Goal: Information Seeking & Learning: Understand process/instructions

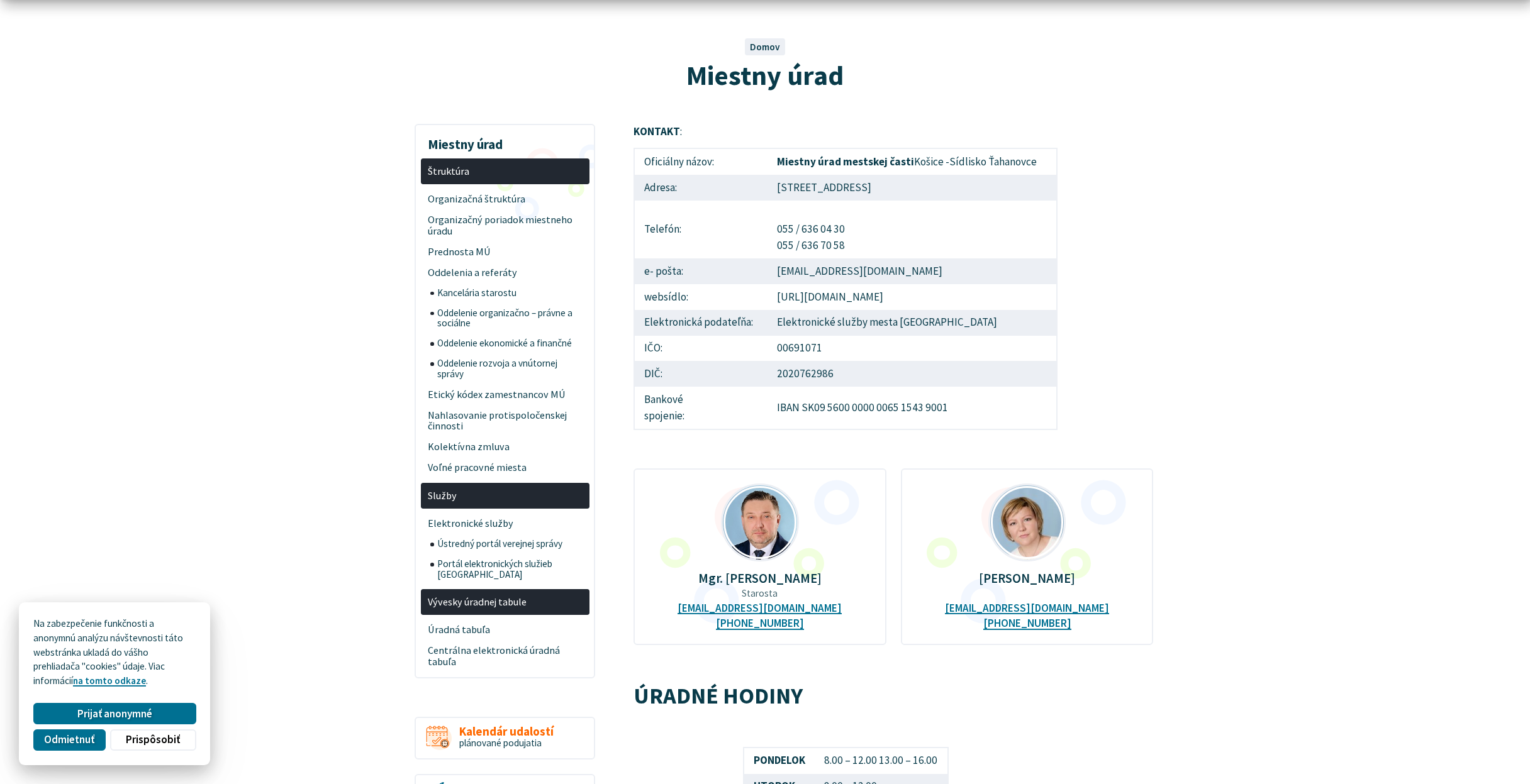
scroll to position [29, 0]
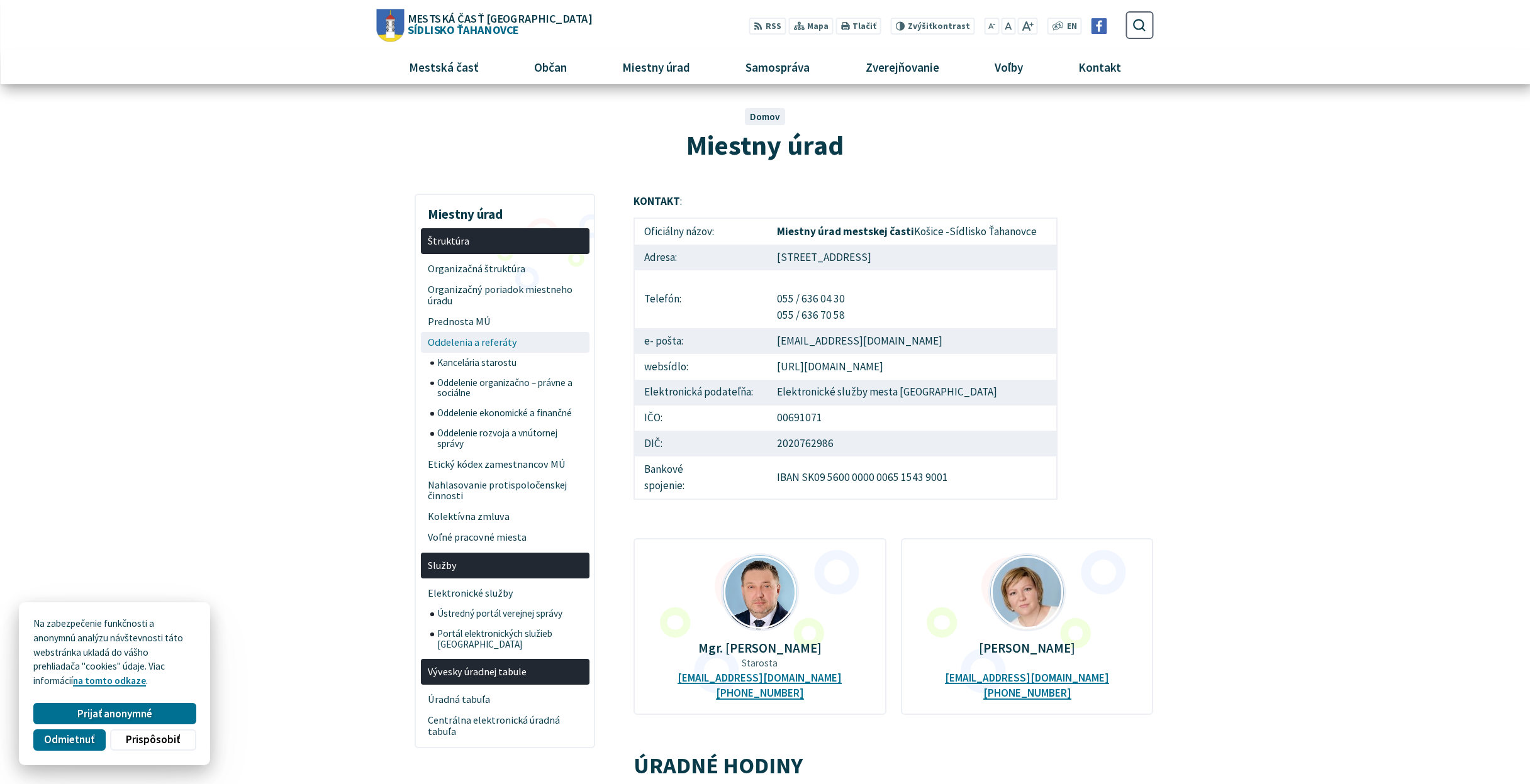
click at [492, 336] on span "Oddelenia a referáty" at bounding box center [504, 342] width 154 height 21
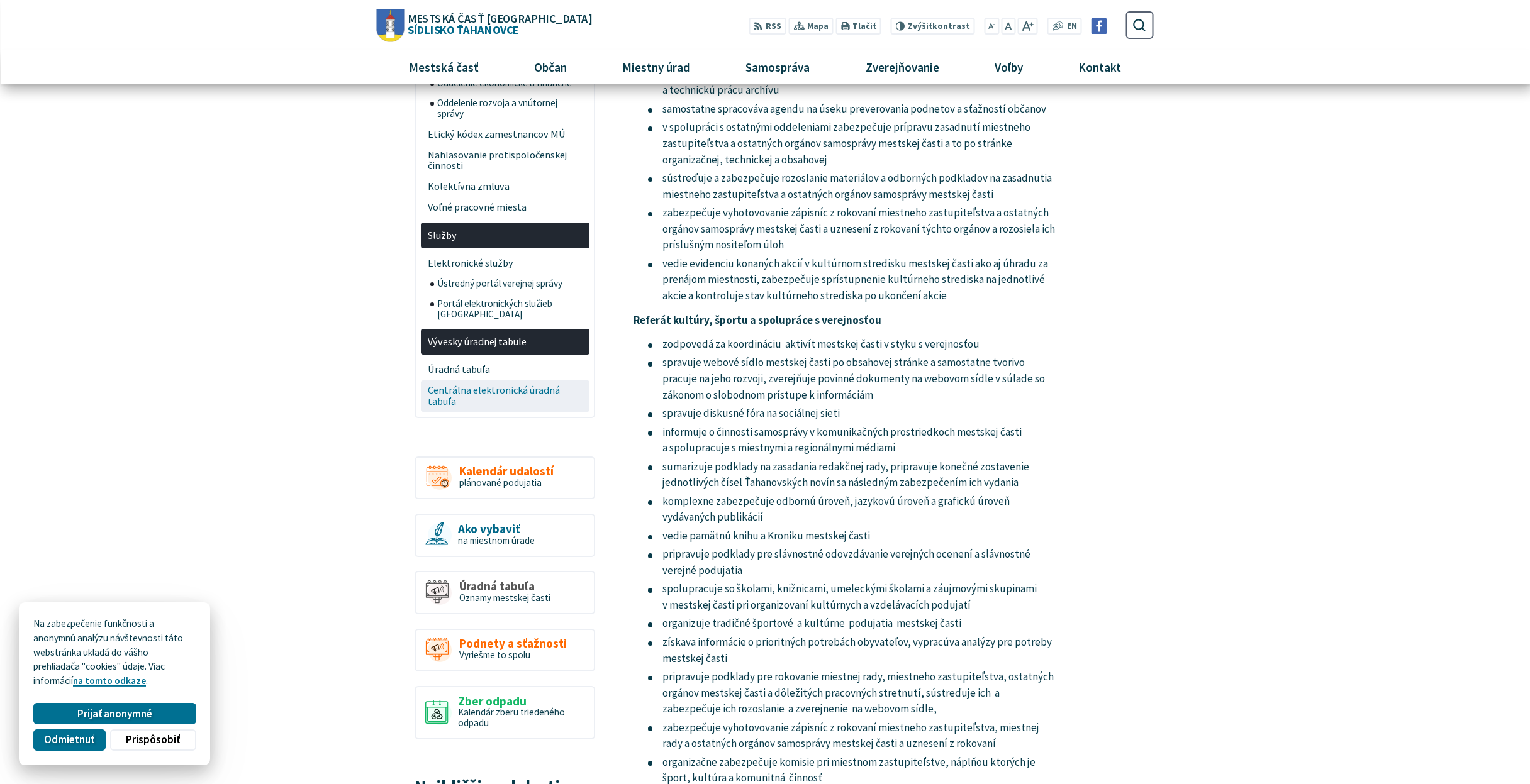
scroll to position [23, 0]
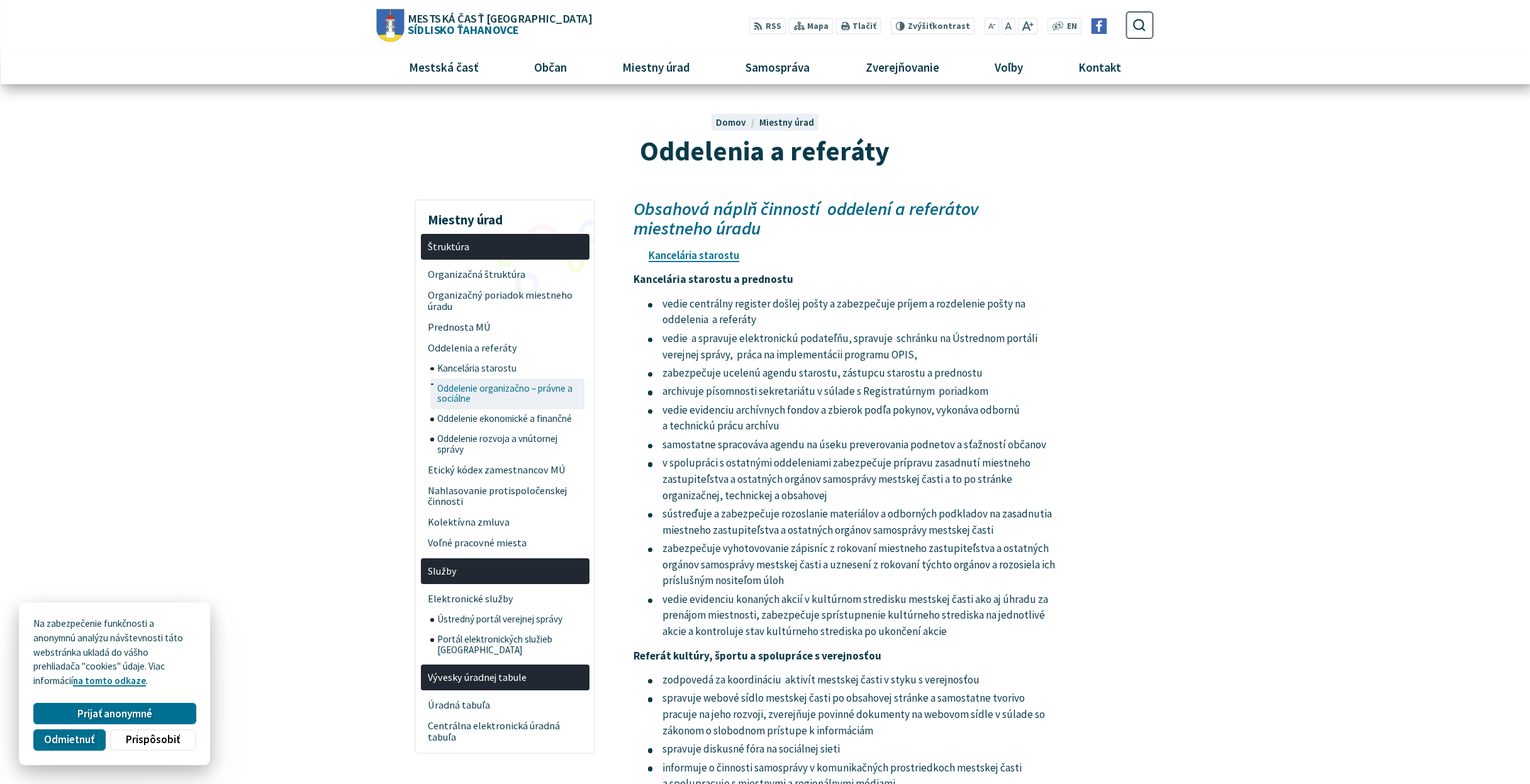
click at [497, 383] on span "Oddelenie organizačno – právne a sociálne" at bounding box center [509, 394] width 145 height 31
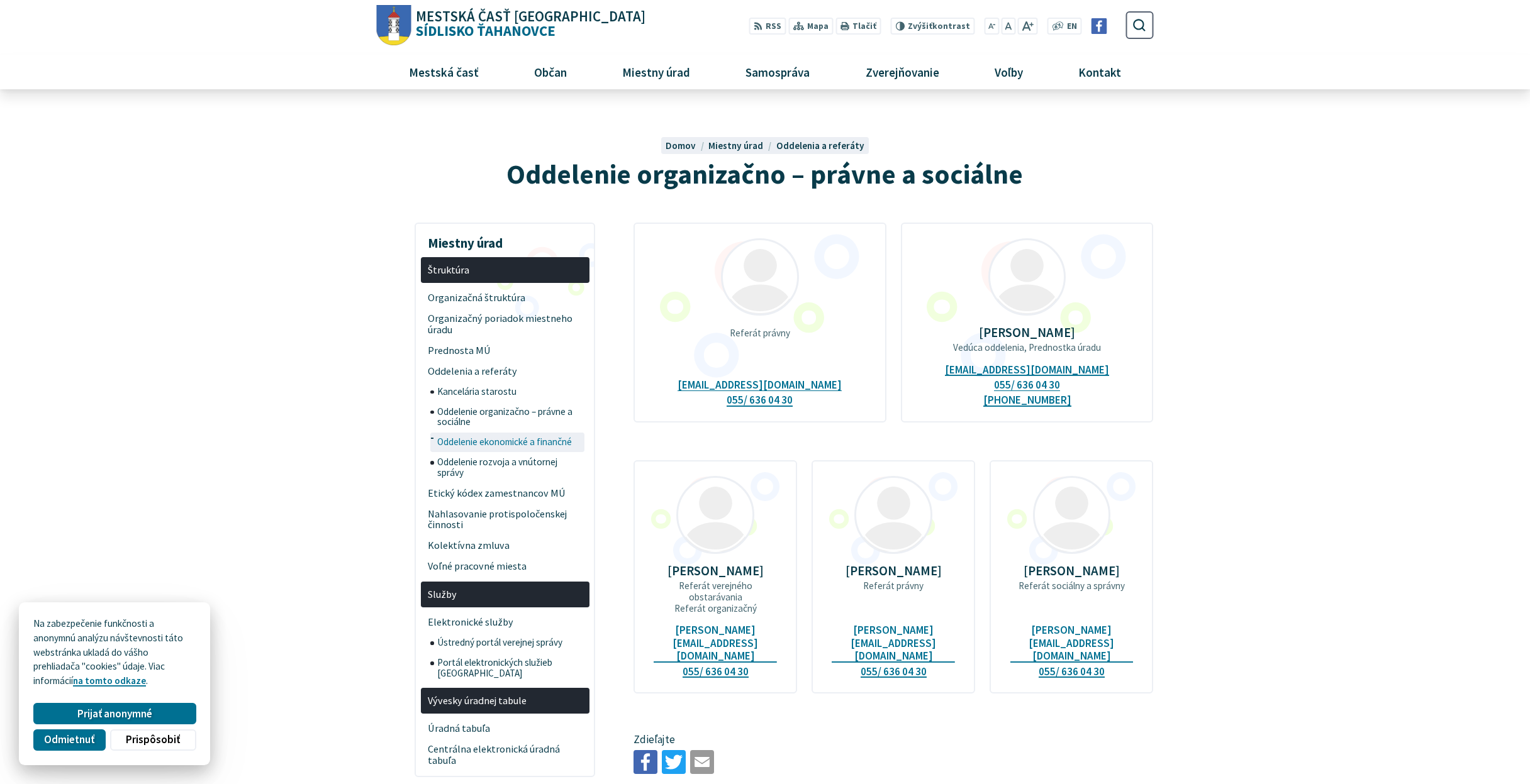
click at [529, 435] on span "Oddelenie ekonomické a finančné" at bounding box center [509, 442] width 145 height 20
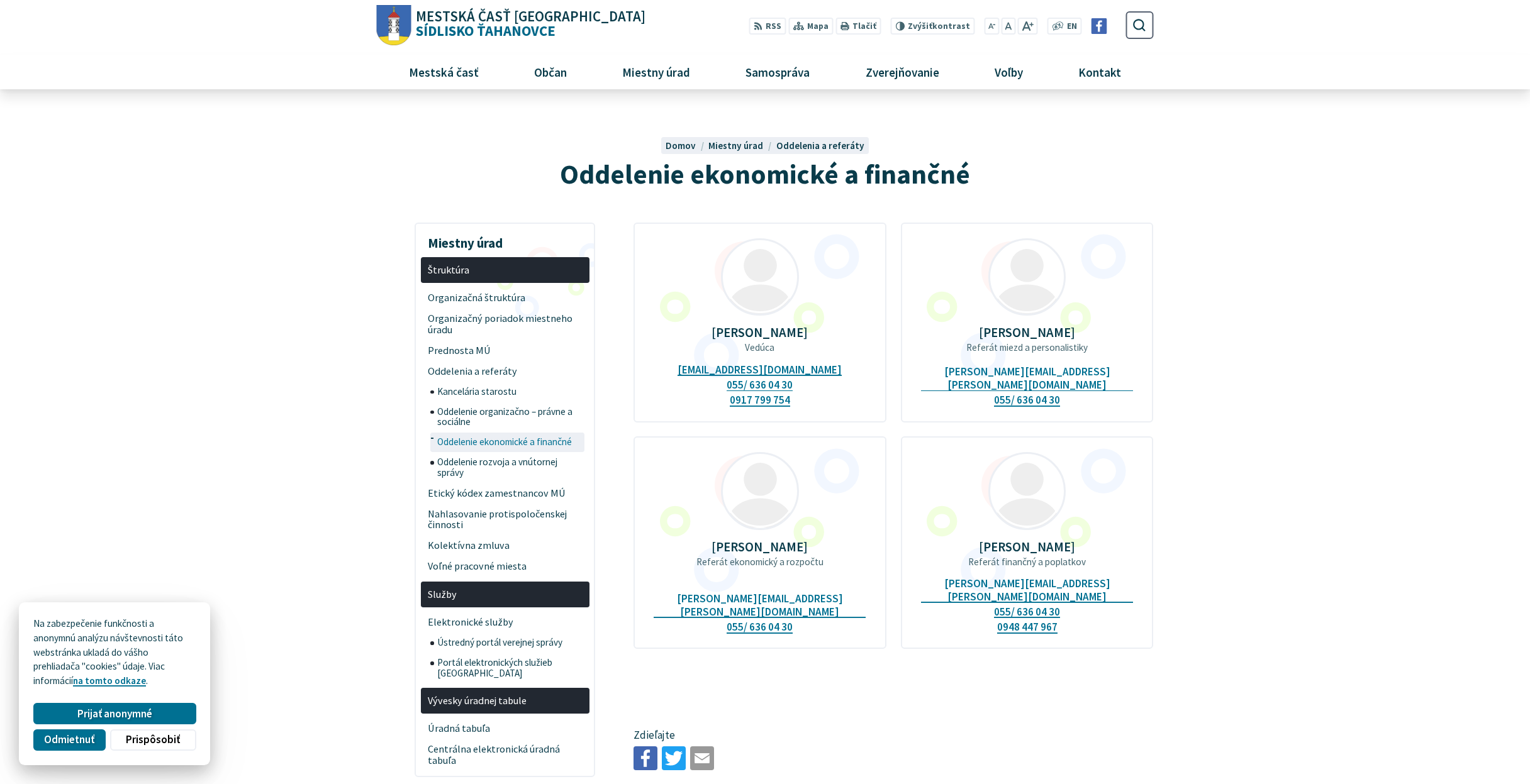
click at [534, 435] on span "Oddelenie ekonomické a finančné" at bounding box center [509, 442] width 145 height 20
click at [544, 653] on span "Portál elektronických služieb [GEOGRAPHIC_DATA]" at bounding box center [509, 668] width 145 height 31
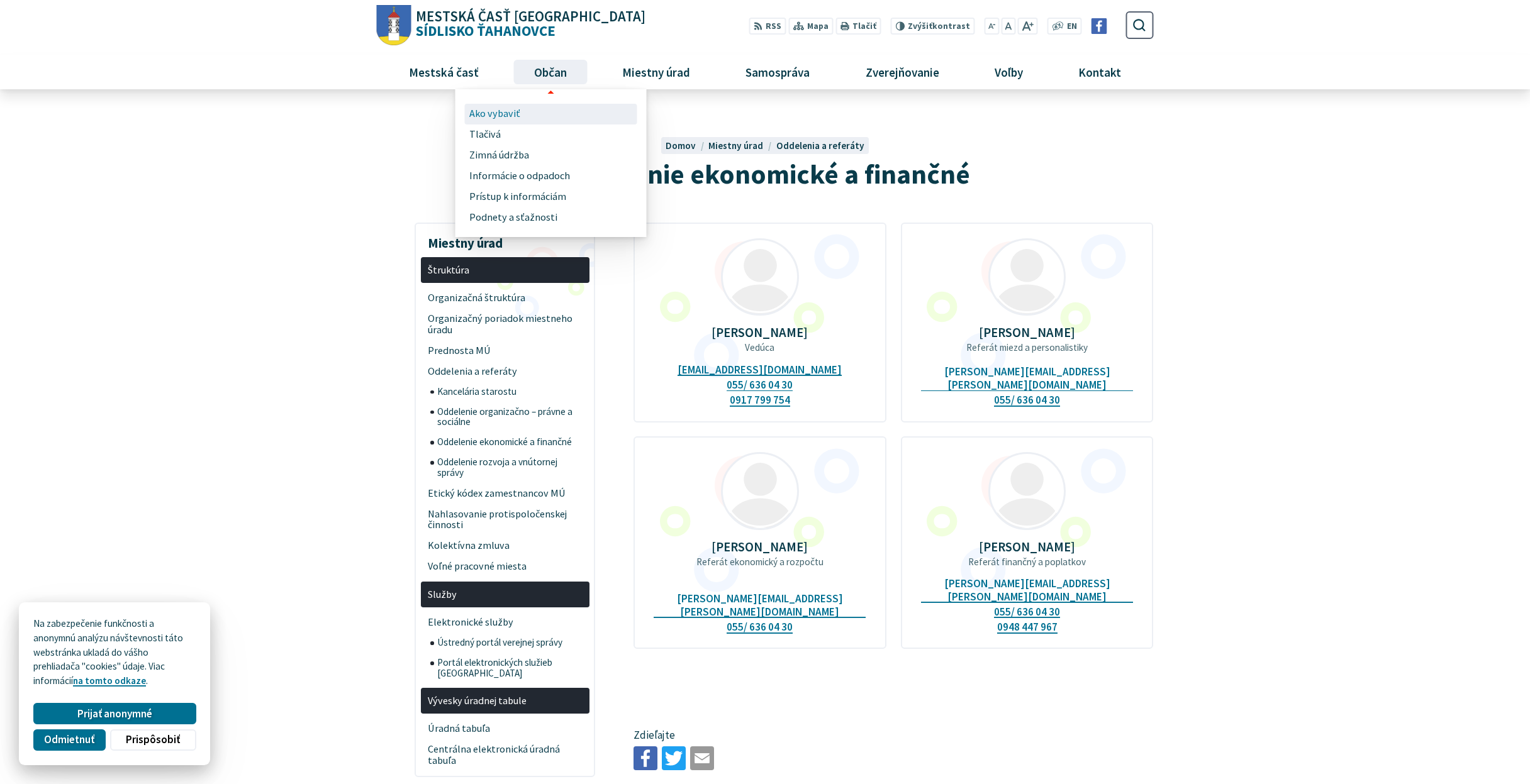
click at [491, 111] on span "Ako vybaviť" at bounding box center [494, 114] width 51 height 21
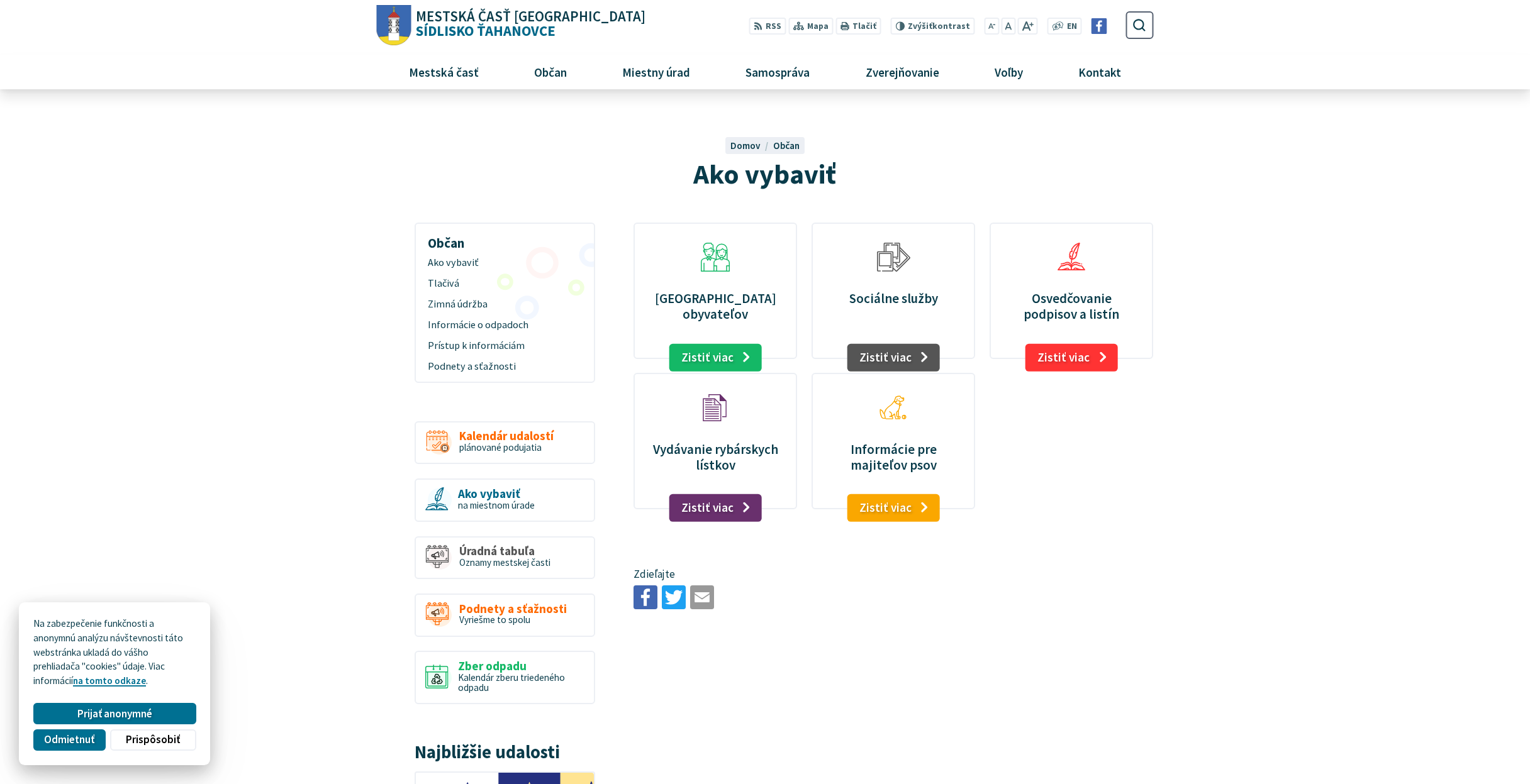
click at [726, 302] on p "Evidencia obyvateľov" at bounding box center [715, 306] width 133 height 31
click at [731, 356] on link "Zistiť viac" at bounding box center [715, 357] width 93 height 28
click at [883, 294] on p "Sociálne služby" at bounding box center [893, 298] width 133 height 16
click at [902, 364] on link "Zistiť viac" at bounding box center [893, 357] width 93 height 28
click at [1076, 356] on link "Zistiť viac" at bounding box center [1072, 357] width 93 height 28
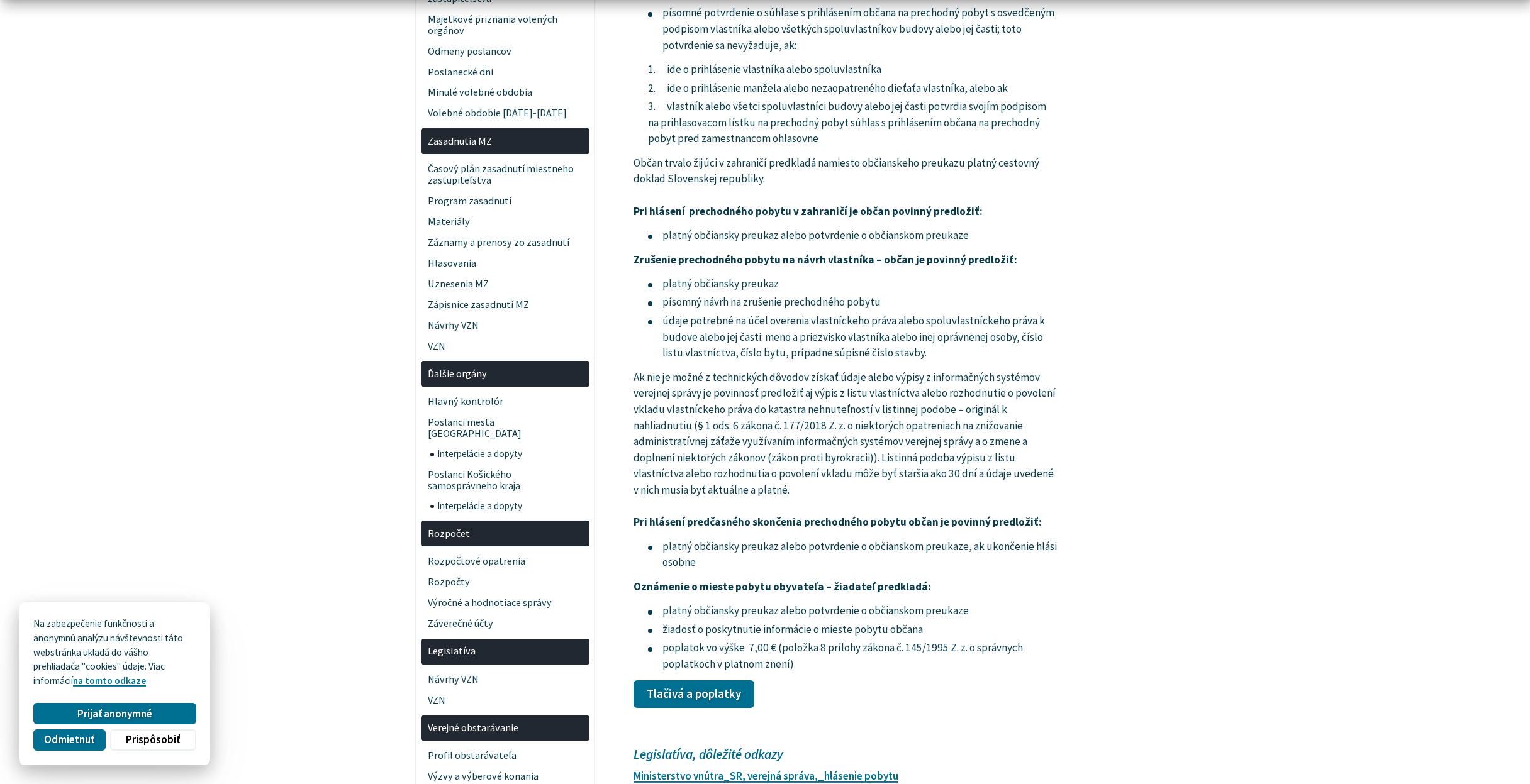
scroll to position [1797, 0]
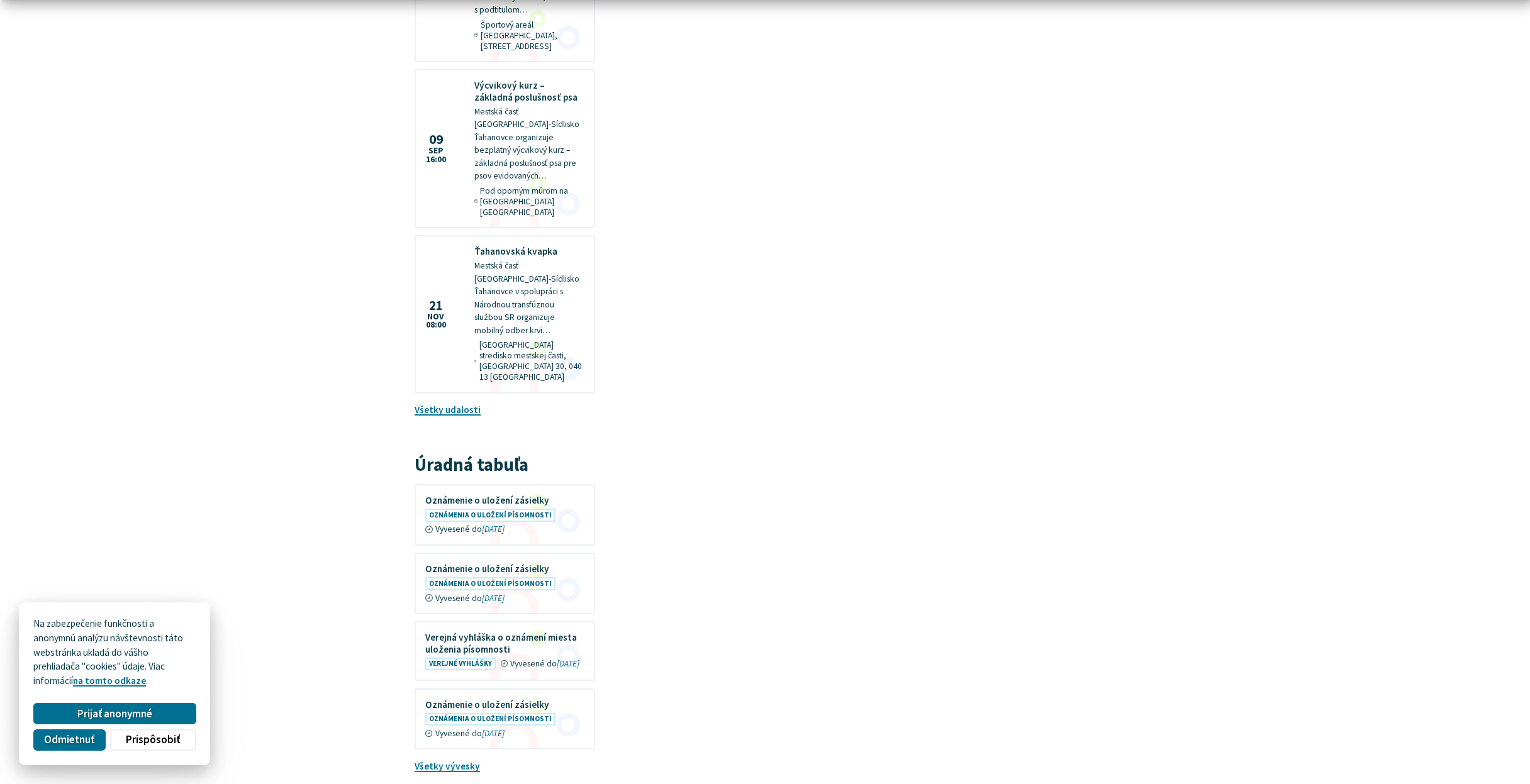
scroll to position [3631, 0]
